Goal: Information Seeking & Learning: Find specific page/section

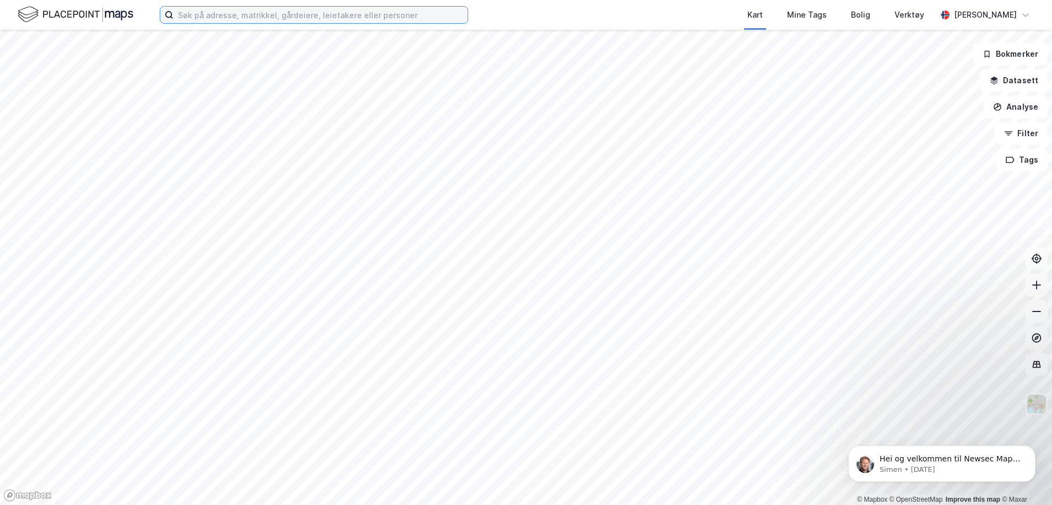
click at [344, 16] on input at bounding box center [321, 15] width 294 height 17
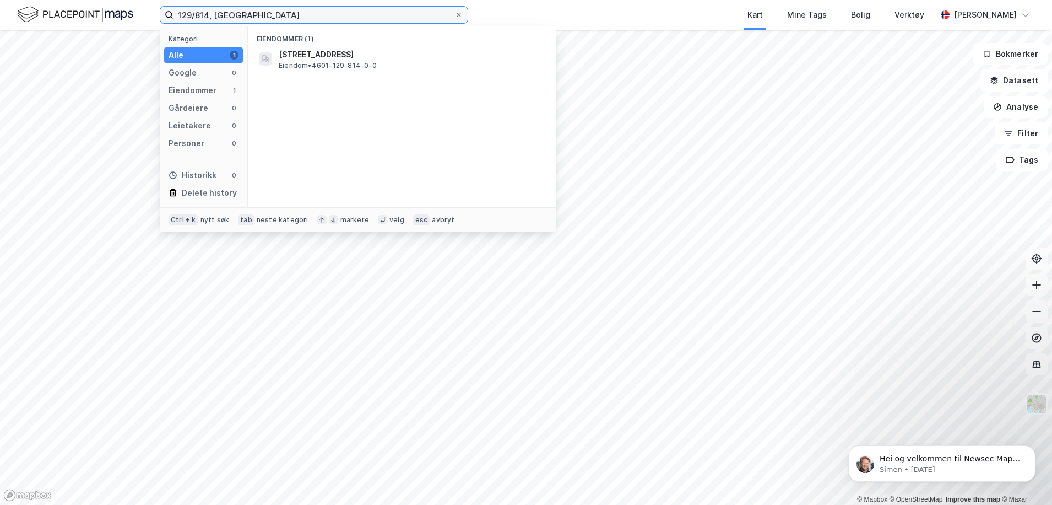
type input "129/814, [GEOGRAPHIC_DATA]"
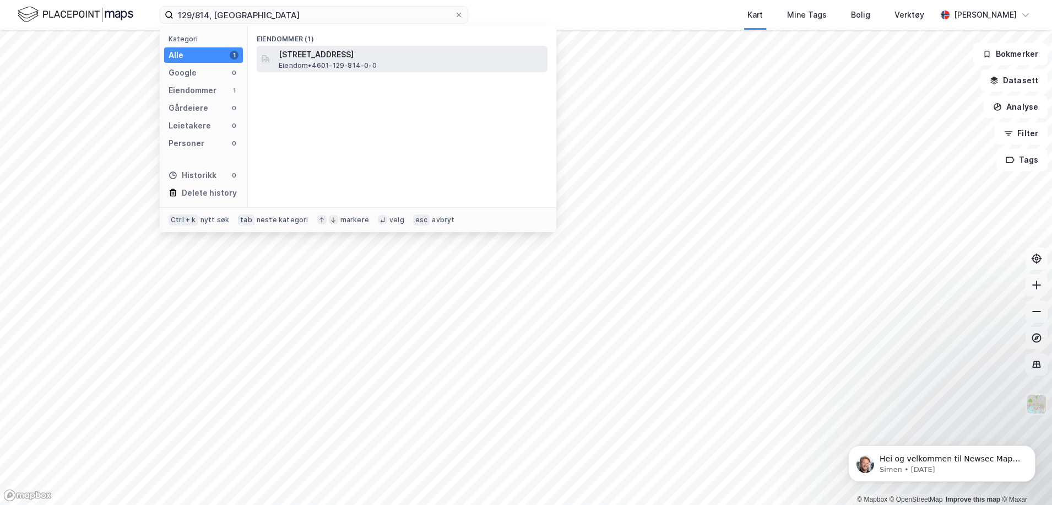
click at [323, 49] on span "[STREET_ADDRESS]" at bounding box center [411, 54] width 264 height 13
